Goal: Contribute content

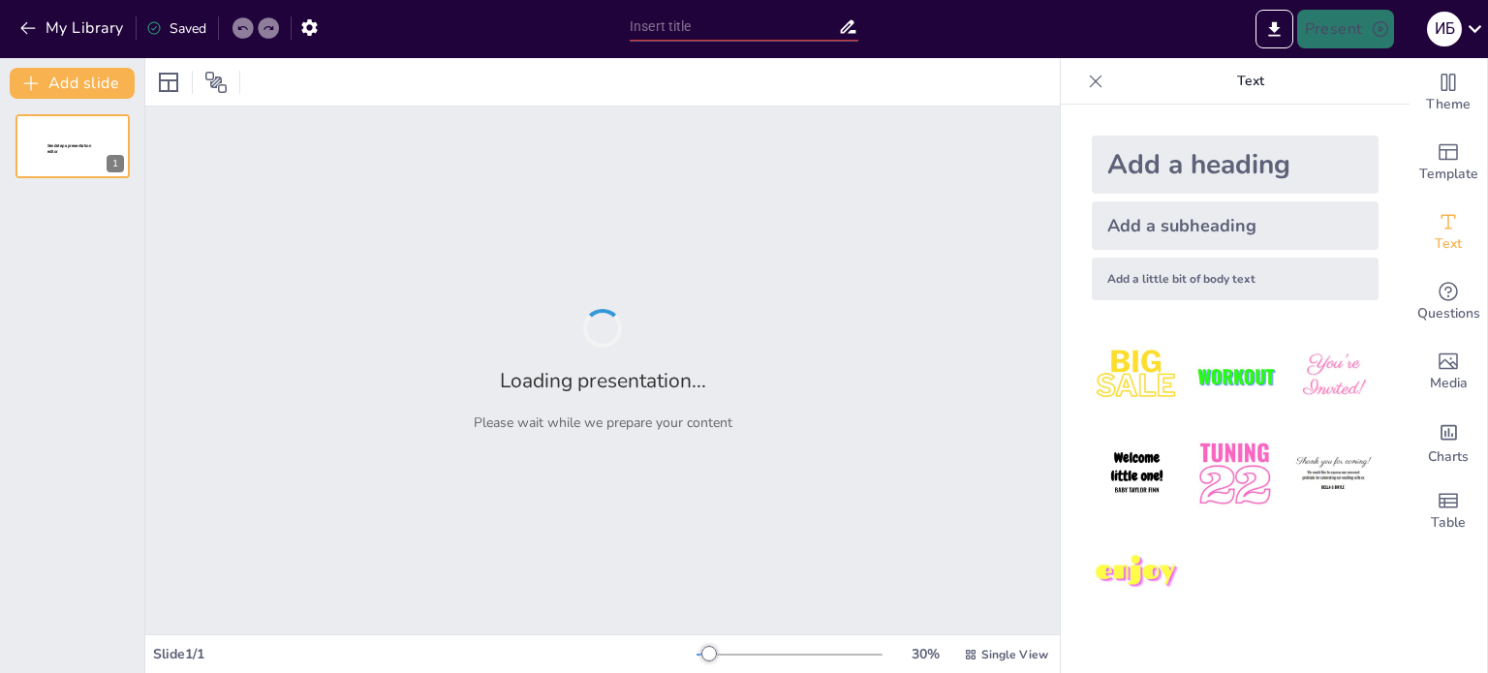
type input "Искусственный интеллект и компьютерное зрение в промышленности: Технологические…"
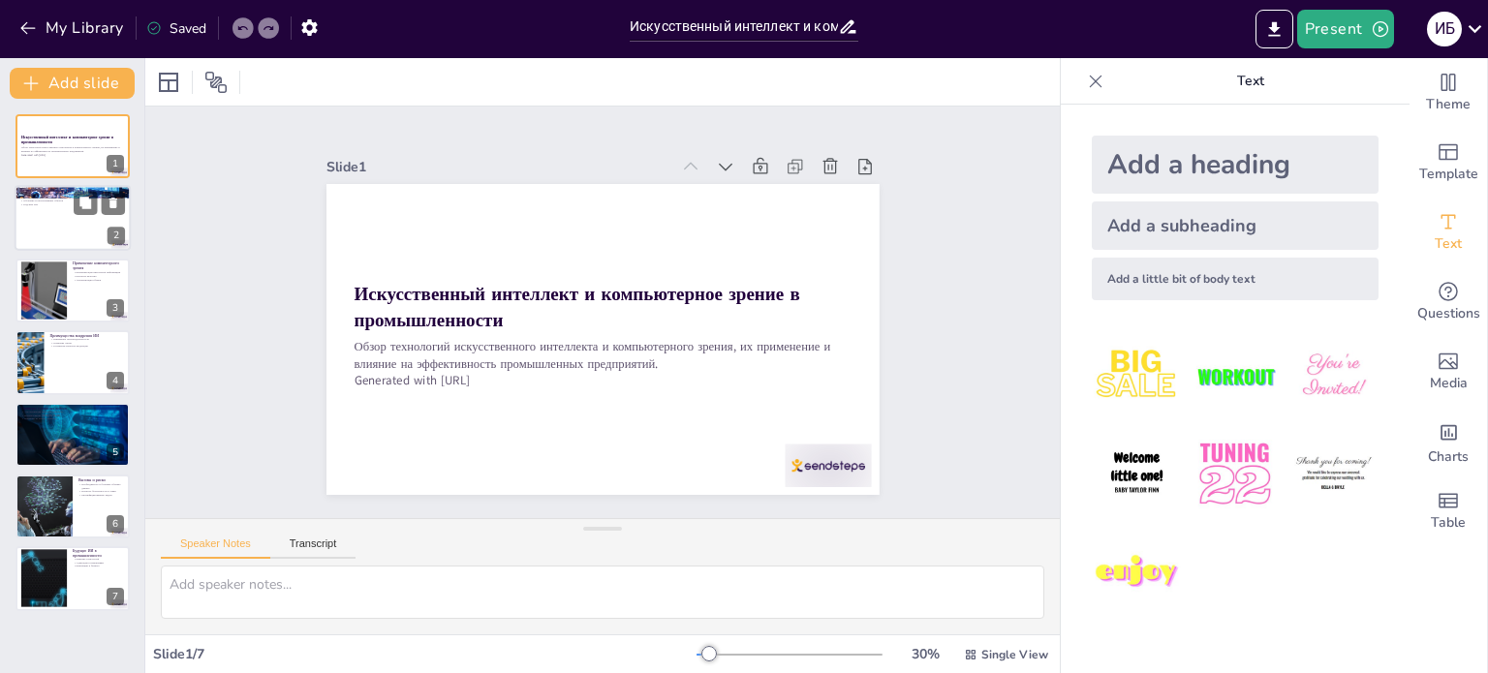
click at [46, 210] on div at bounding box center [73, 219] width 116 height 66
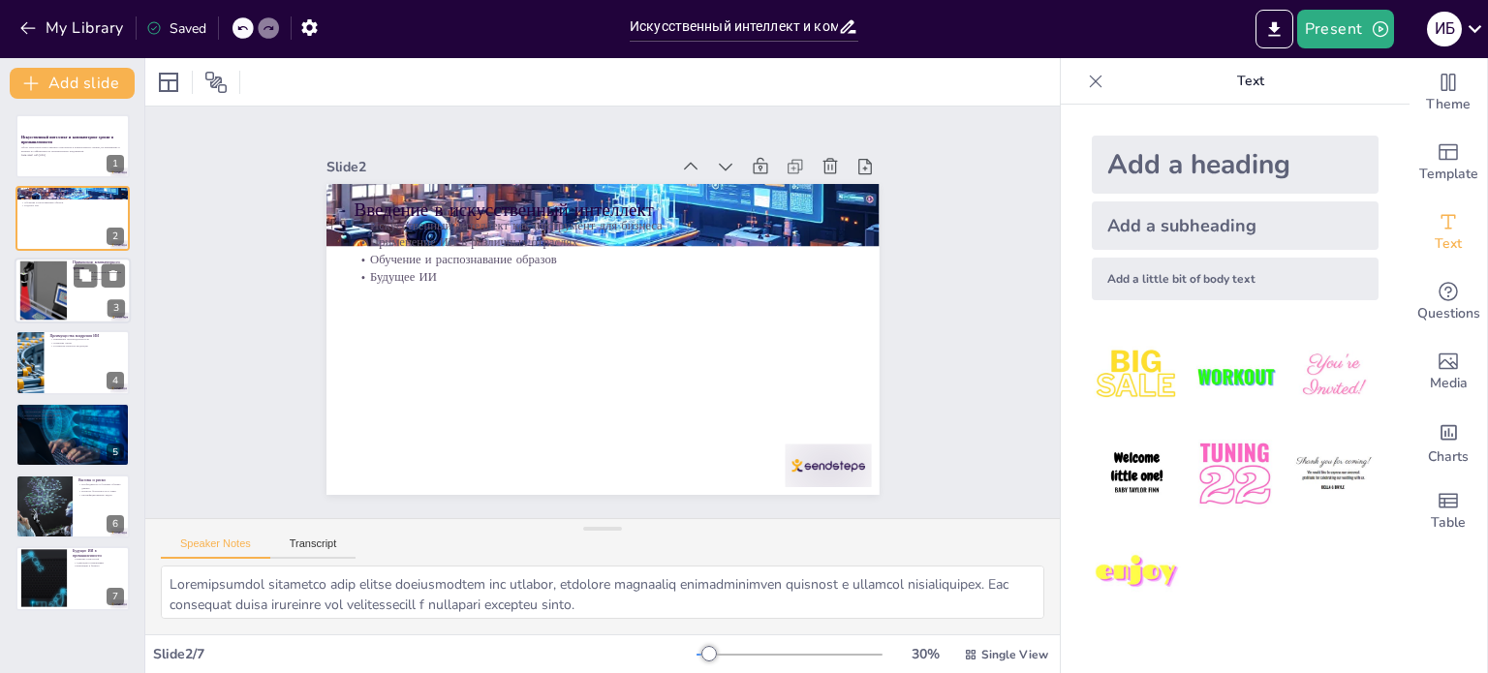
click at [46, 272] on div at bounding box center [43, 290] width 78 height 59
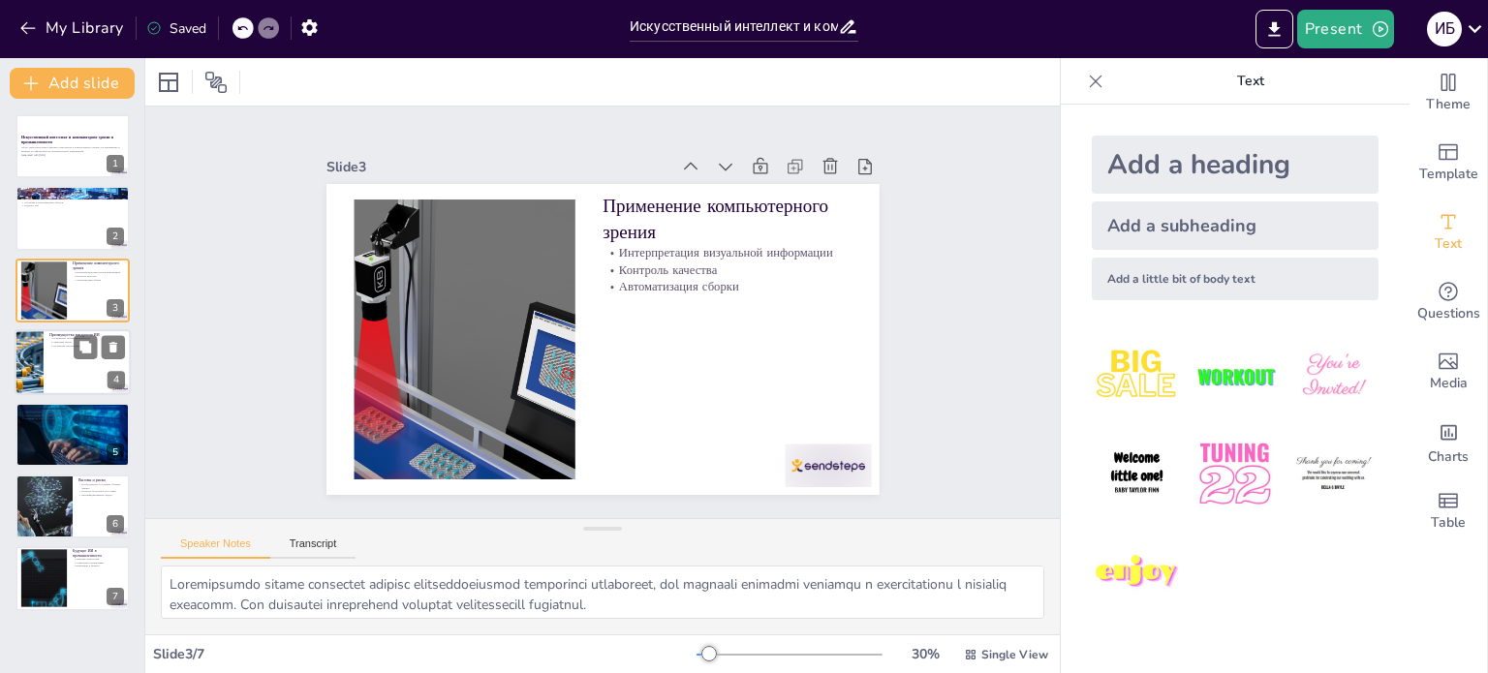
click at [43, 356] on div at bounding box center [29, 362] width 110 height 66
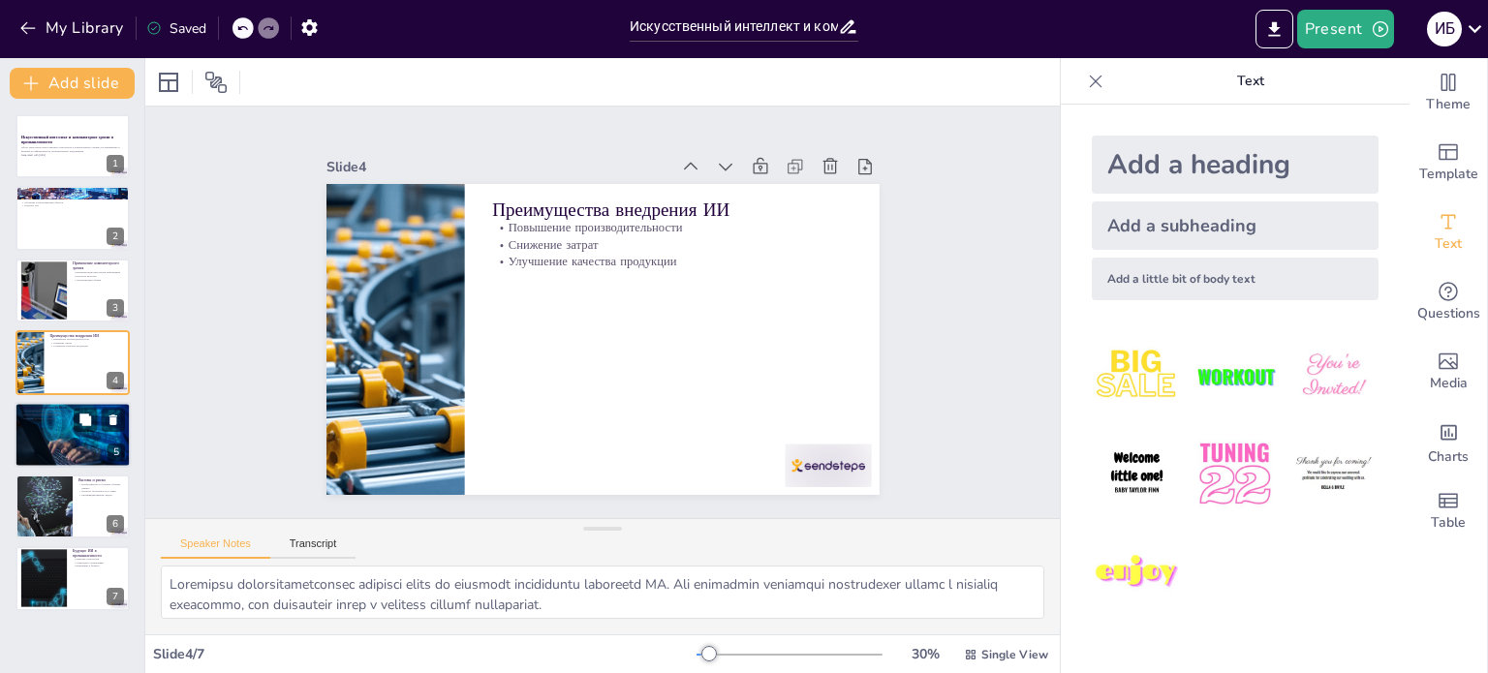
click at [35, 427] on div at bounding box center [73, 434] width 116 height 77
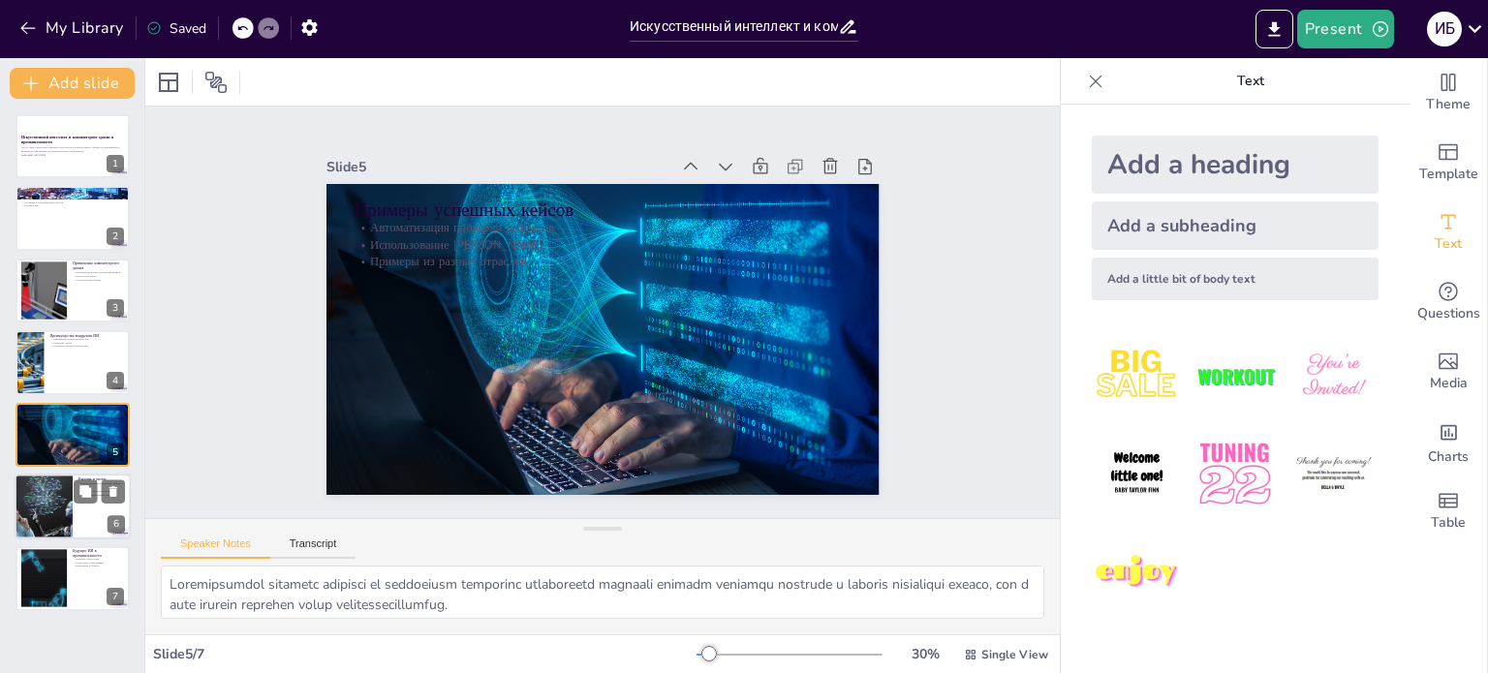
click at [48, 514] on div at bounding box center [43, 507] width 105 height 66
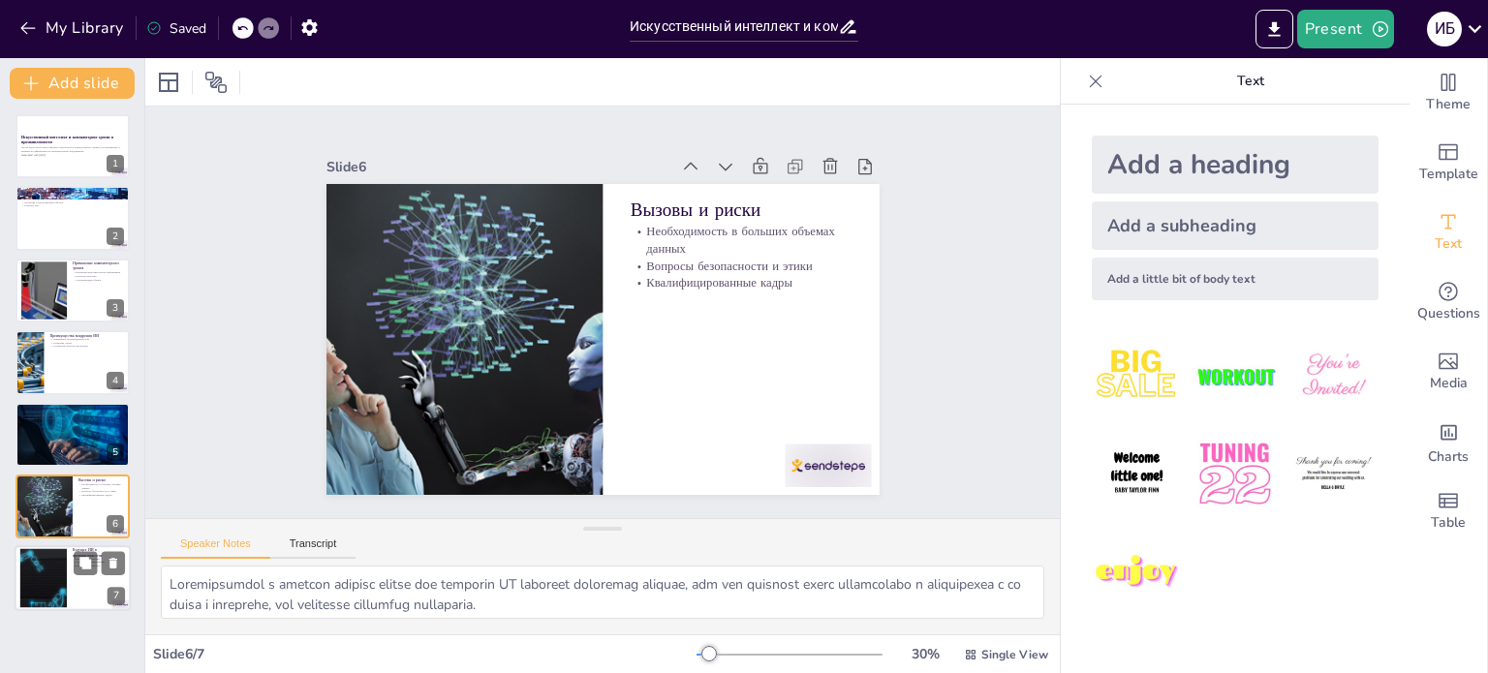
click at [51, 573] on div at bounding box center [44, 578] width 123 height 59
type textarea "Loremips dolorsitam CO a elitseddoeius tempor incid utlaboreetdo, mag aliquaen …"
